Goal: Information Seeking & Learning: Understand process/instructions

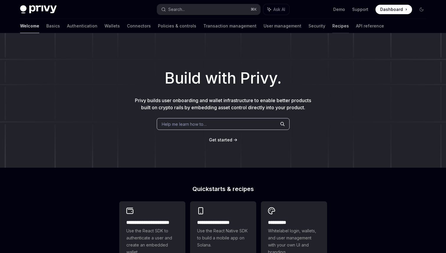
click at [333, 25] on link "Recipes" at bounding box center [341, 26] width 17 height 14
type textarea "*"
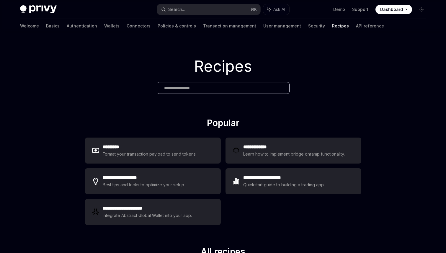
click at [241, 88] on input "text" at bounding box center [223, 88] width 118 height 6
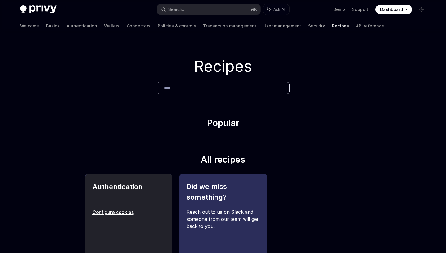
type input "****"
click at [135, 192] on h2 "Authentication" at bounding box center [128, 192] width 73 height 21
click at [122, 208] on div "Authentication Configure cookies" at bounding box center [128, 236] width 87 height 124
click at [122, 209] on link "Configure cookies" at bounding box center [128, 212] width 73 height 7
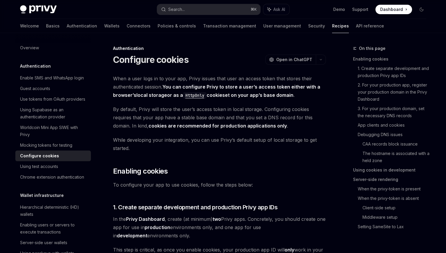
type textarea "*"
click at [379, 179] on link "Server-side rendering" at bounding box center [392, 179] width 78 height 9
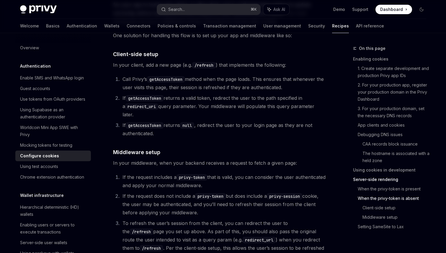
scroll to position [1437, 0]
